Goal: Find specific page/section

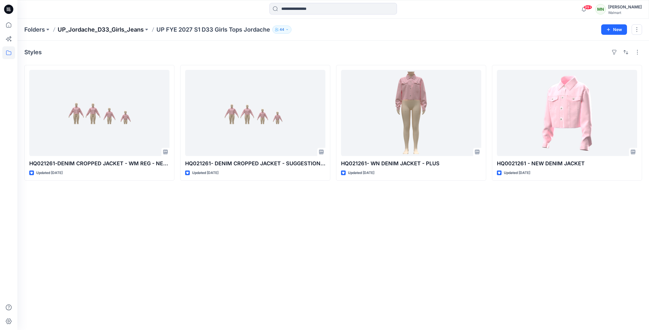
click at [118, 29] on p "UP_Jordache_D33_Girls_Jeans" at bounding box center [101, 29] width 86 height 8
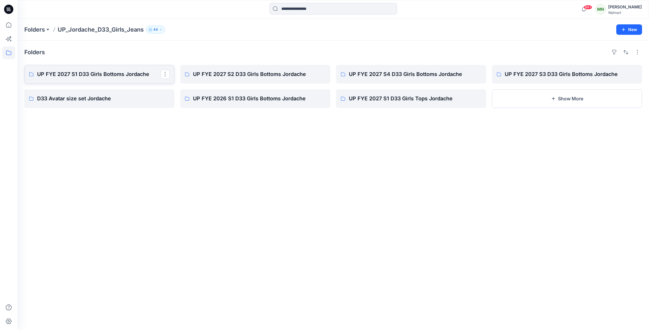
click at [97, 71] on p "UP FYE 2027 S1 D33 Girls Bottoms Jordache" at bounding box center [98, 74] width 123 height 8
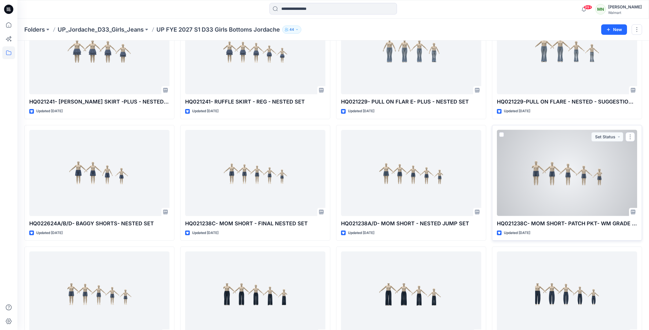
scroll to position [184, 0]
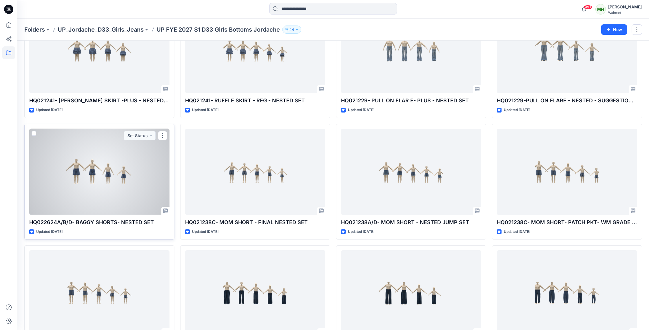
click at [138, 187] on div at bounding box center [99, 172] width 140 height 86
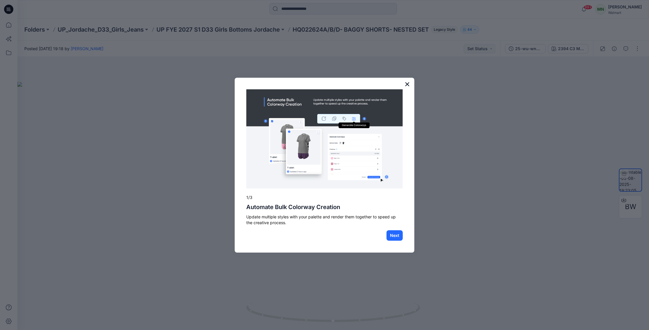
click at [409, 83] on button "×" at bounding box center [407, 83] width 6 height 9
